Goal: Task Accomplishment & Management: Use online tool/utility

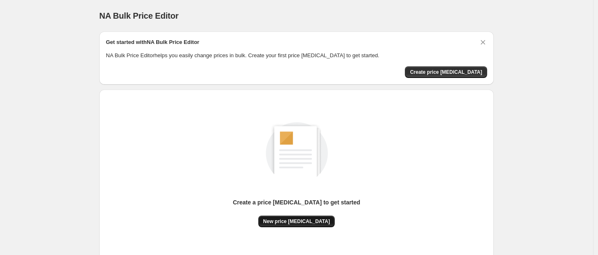
click at [285, 223] on span "New price [MEDICAL_DATA]" at bounding box center [296, 221] width 67 height 7
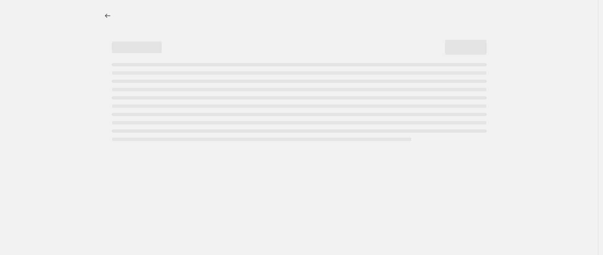
select select "percentage"
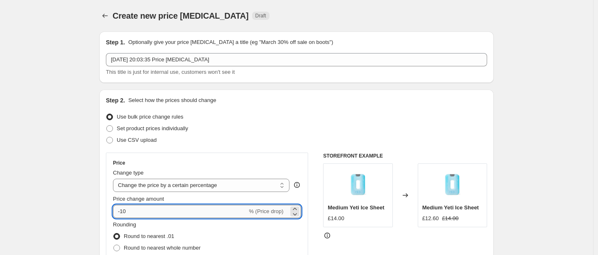
click at [176, 209] on input "-10" at bounding box center [180, 211] width 134 height 13
type input "-1"
type input "-32"
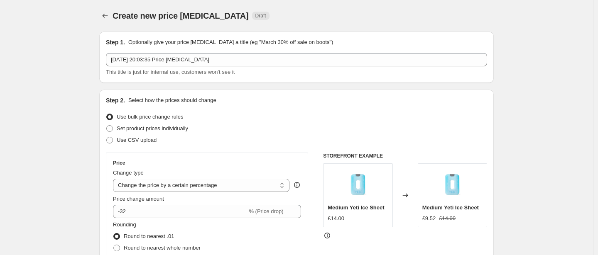
scroll to position [86, 0]
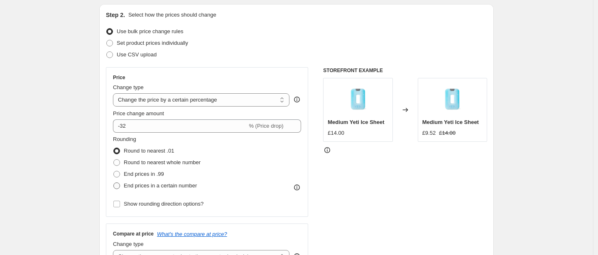
click at [140, 188] on span "End prices in a certain number" at bounding box center [160, 186] width 73 height 6
click at [114, 183] on input "End prices in a certain number" at bounding box center [113, 183] width 0 height 0
radio input "true"
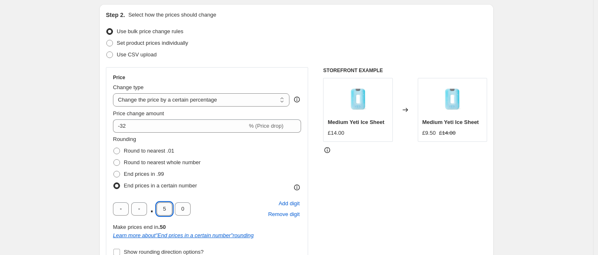
click at [169, 209] on input "5" at bounding box center [165, 209] width 16 height 13
type input "4"
type input "9"
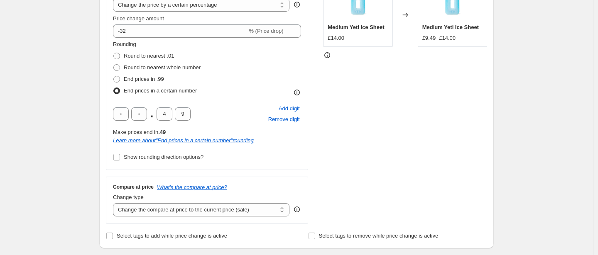
scroll to position [190, 0]
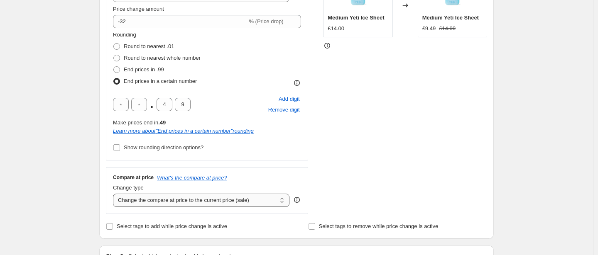
click at [146, 204] on select "Change the compare at price to the current price (sale) Change the compare at p…" at bounding box center [201, 200] width 176 height 13
select select "remove"
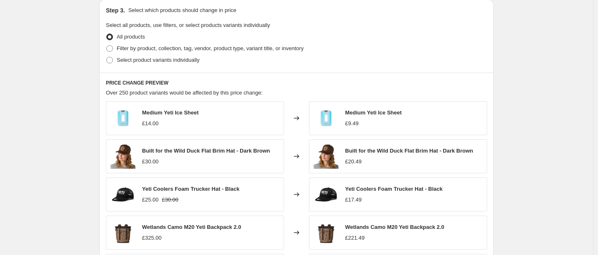
scroll to position [623, 0]
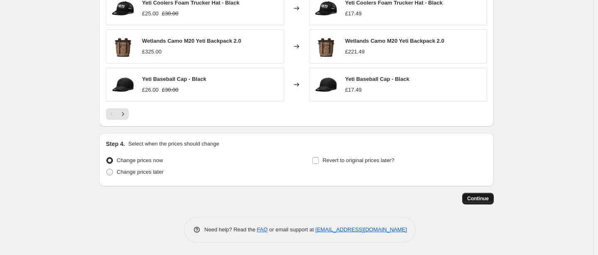
click at [483, 201] on span "Continue" at bounding box center [478, 199] width 22 height 7
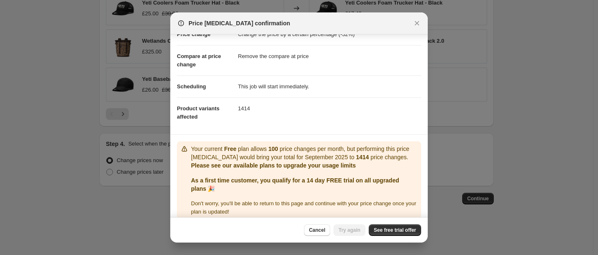
scroll to position [43, 0]
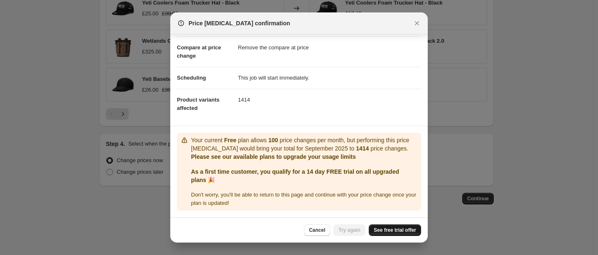
click at [392, 231] on span "See free trial offer" at bounding box center [395, 230] width 42 height 7
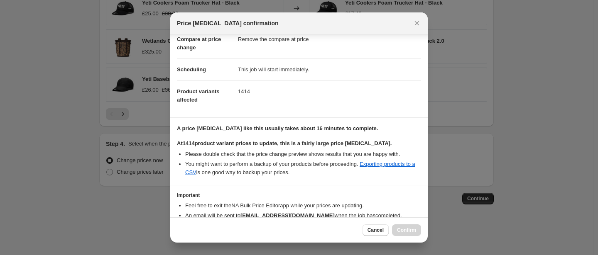
scroll to position [89, 0]
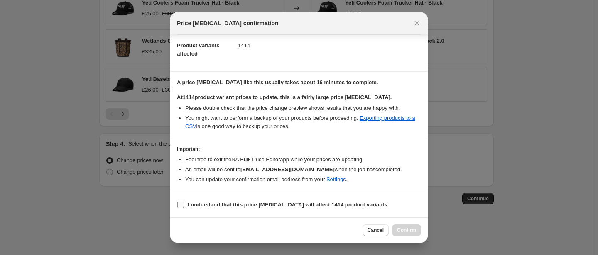
click at [245, 206] on b "I understand that this price change job will affect 1414 product variants" at bounding box center [288, 205] width 200 height 6
click at [184, 206] on input "I understand that this price change job will affect 1414 product variants" at bounding box center [180, 205] width 7 height 7
checkbox input "true"
click at [408, 233] on span "Confirm" at bounding box center [406, 230] width 19 height 7
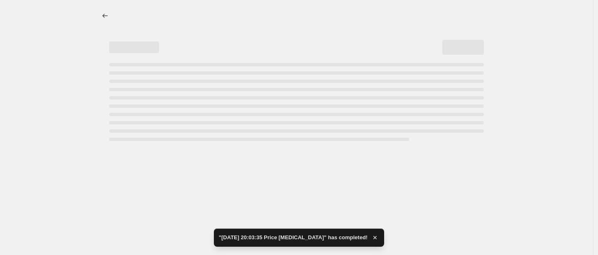
select select "percentage"
select select "remove"
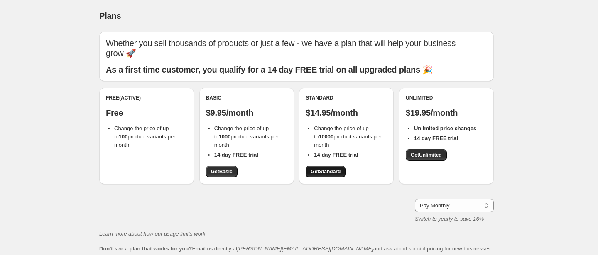
click at [338, 169] on span "Get Standard" at bounding box center [326, 172] width 30 height 7
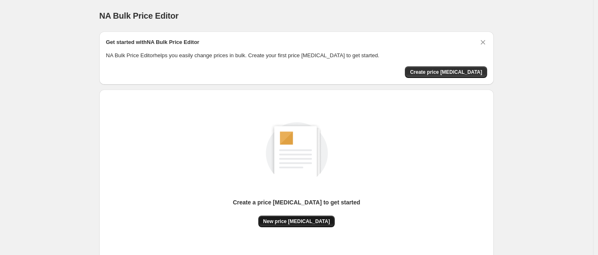
click at [316, 223] on span "New price [MEDICAL_DATA]" at bounding box center [296, 221] width 67 height 7
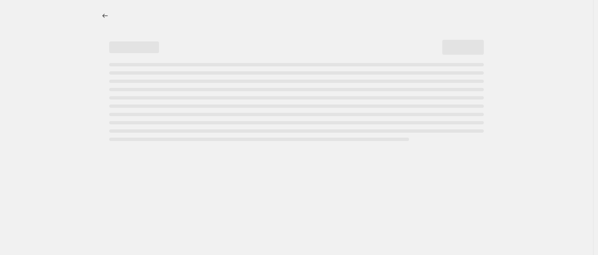
select select "percentage"
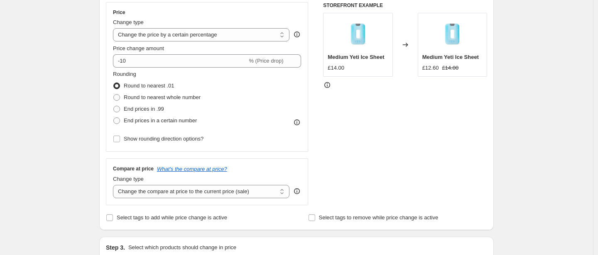
scroll to position [136, 0]
